Goal: Information Seeking & Learning: Learn about a topic

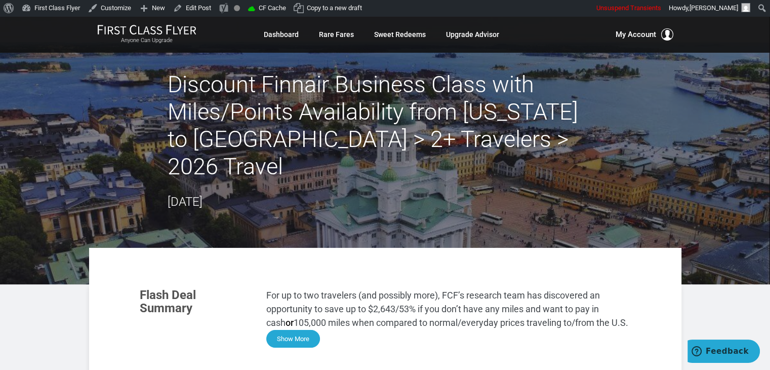
click at [294, 330] on button "Show More" at bounding box center [293, 339] width 54 height 18
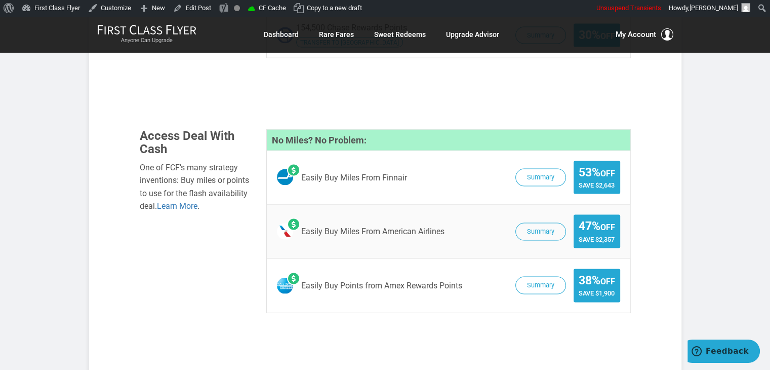
scroll to position [1918, 0]
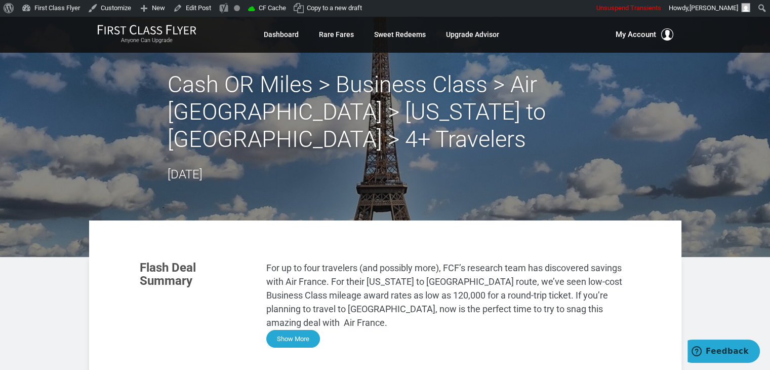
click at [299, 330] on button "Show More" at bounding box center [293, 339] width 54 height 18
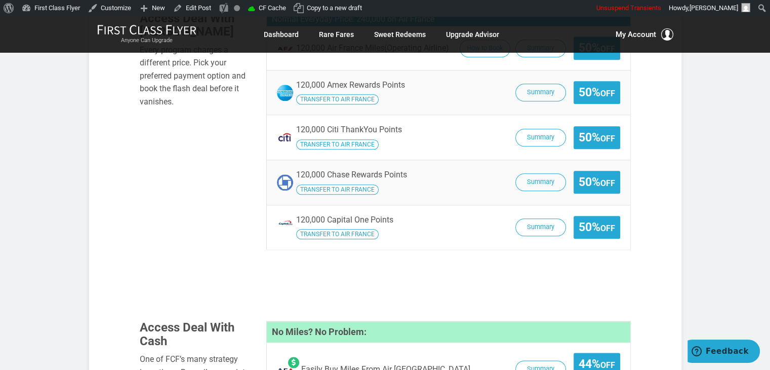
scroll to position [1189, 0]
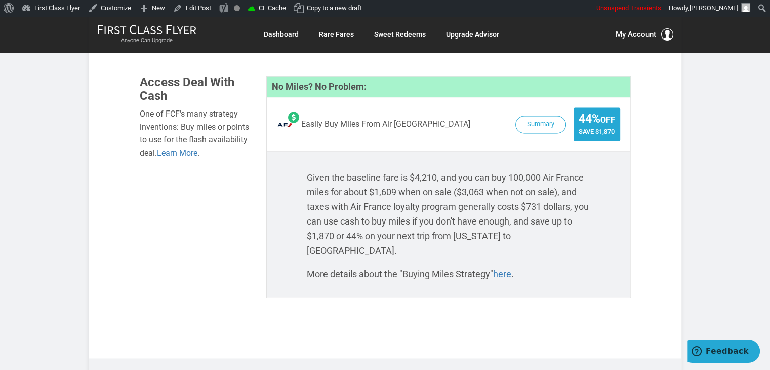
scroll to position [1400, 0]
